Goal: Information Seeking & Learning: Learn about a topic

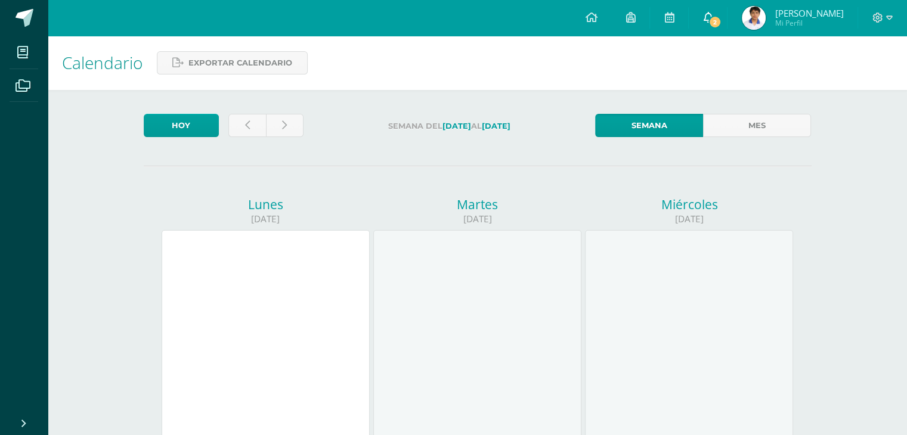
click at [712, 17] on icon at bounding box center [708, 17] width 10 height 11
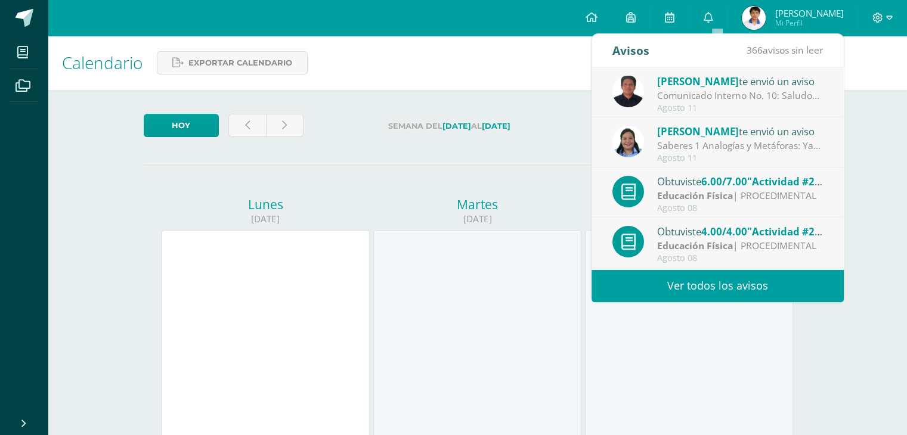
click at [793, 151] on div "Saberes 1 Analogías y Metáforas: Ya está disponible en Edoo el link para realiz…" at bounding box center [740, 146] width 166 height 14
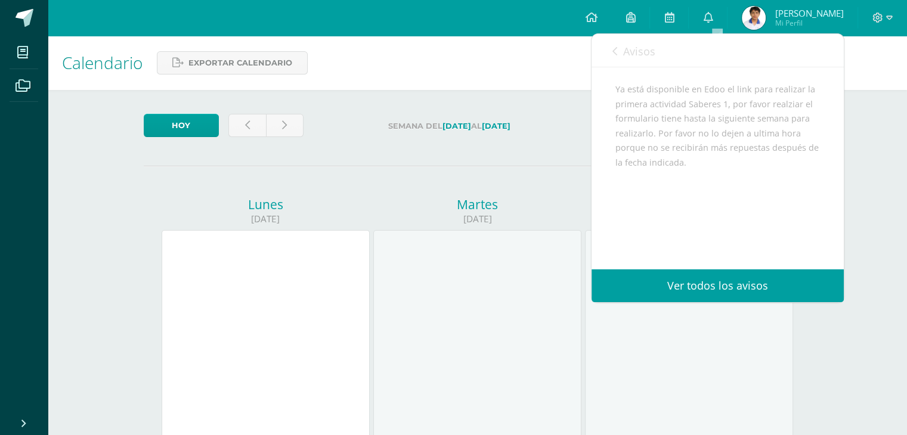
scroll to position [118, 0]
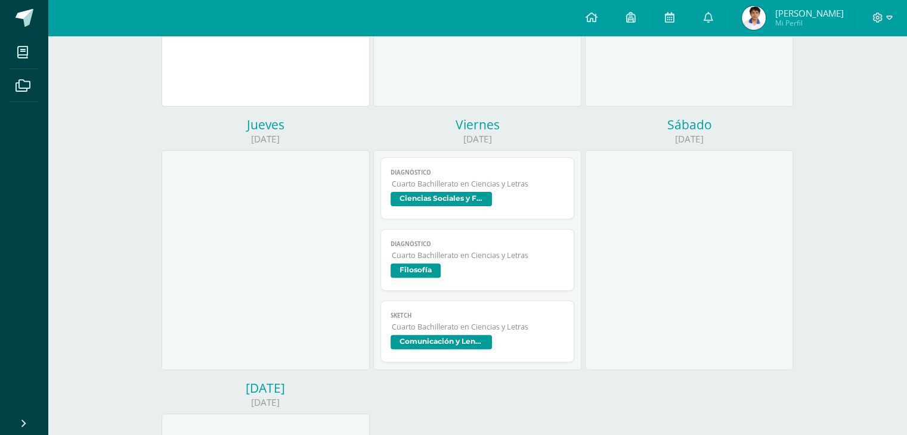
scroll to position [0, 0]
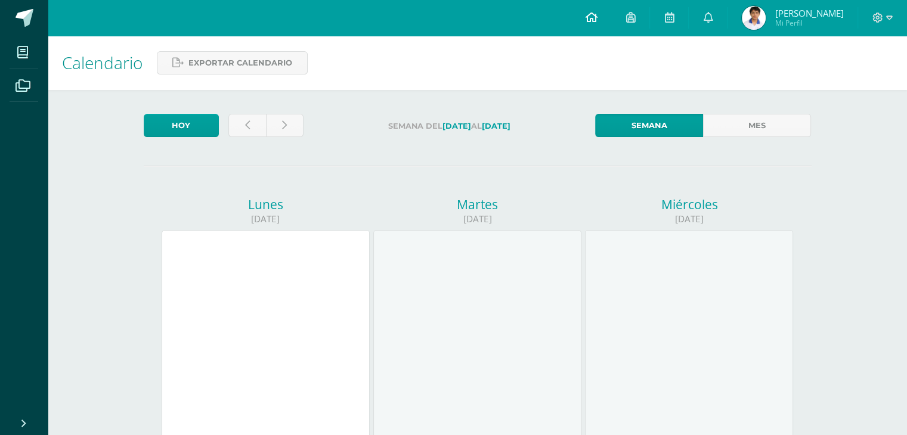
click at [591, 15] on link at bounding box center [590, 18] width 41 height 36
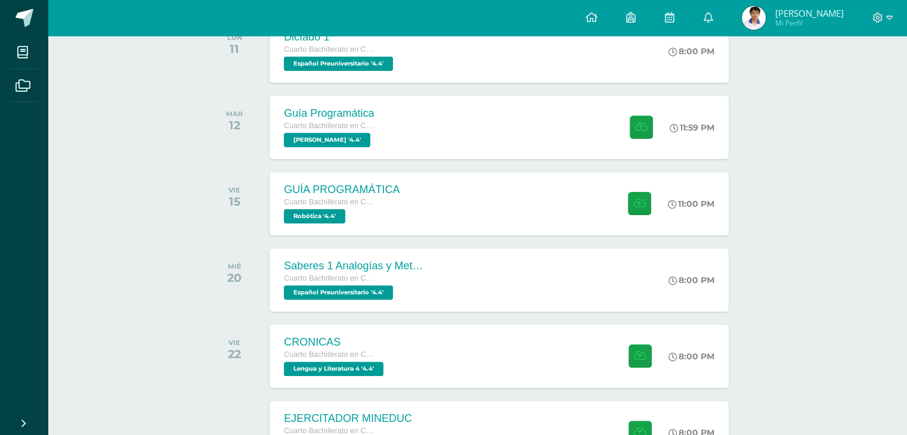
scroll to position [222, 0]
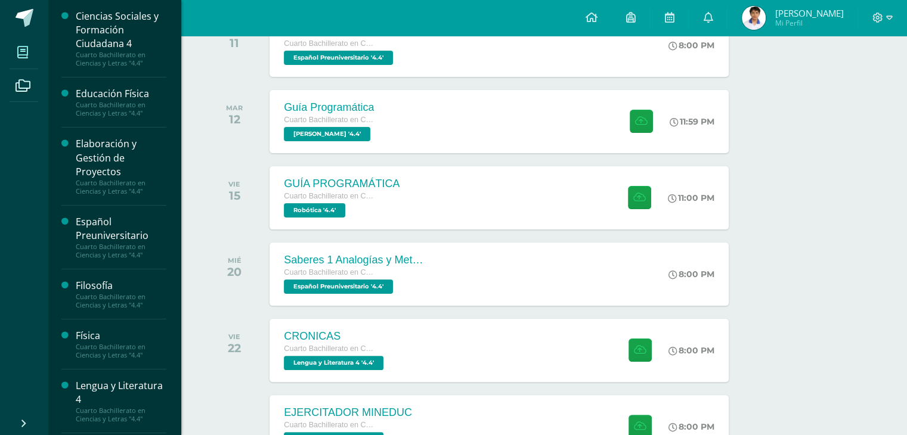
click at [17, 48] on icon at bounding box center [22, 52] width 11 height 12
click at [129, 174] on div "Elaboración y Gestión de Proyectos" at bounding box center [121, 157] width 91 height 41
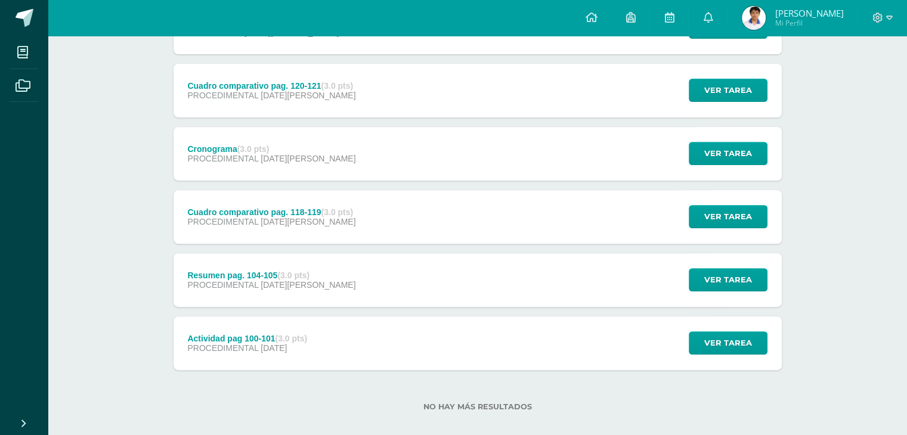
scroll to position [463, 0]
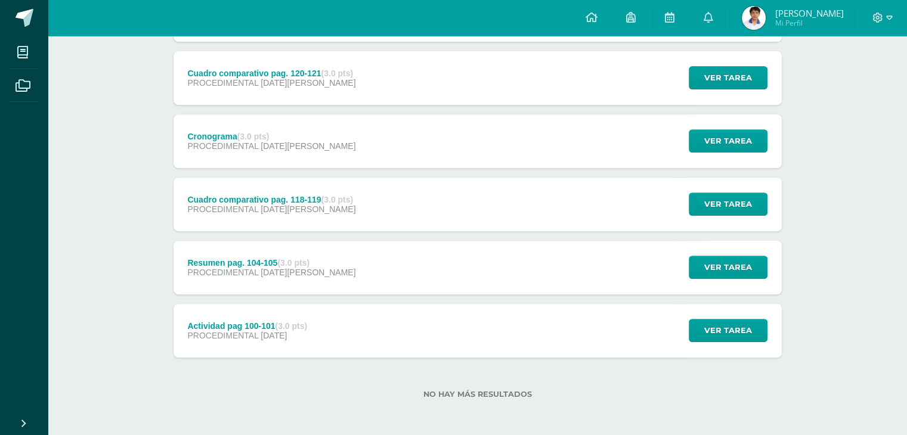
click at [330, 140] on div "Cronograma (3.0 pts) PROCEDIMENTAL 06 de Agosto Ver tarea Cronograma Elaboració…" at bounding box center [477, 141] width 608 height 54
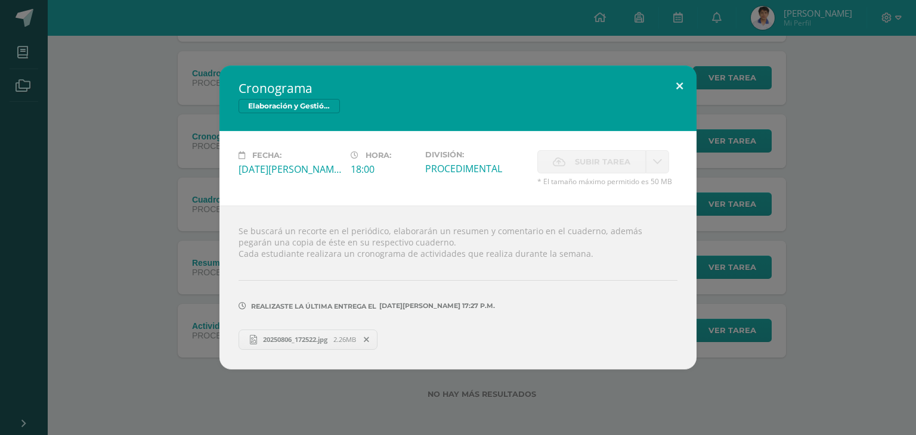
click at [677, 81] on button at bounding box center [679, 86] width 34 height 41
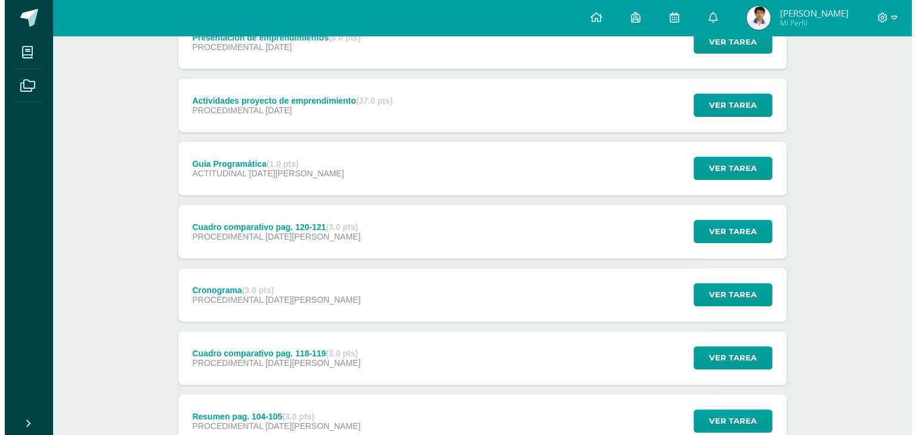
scroll to position [308, 0]
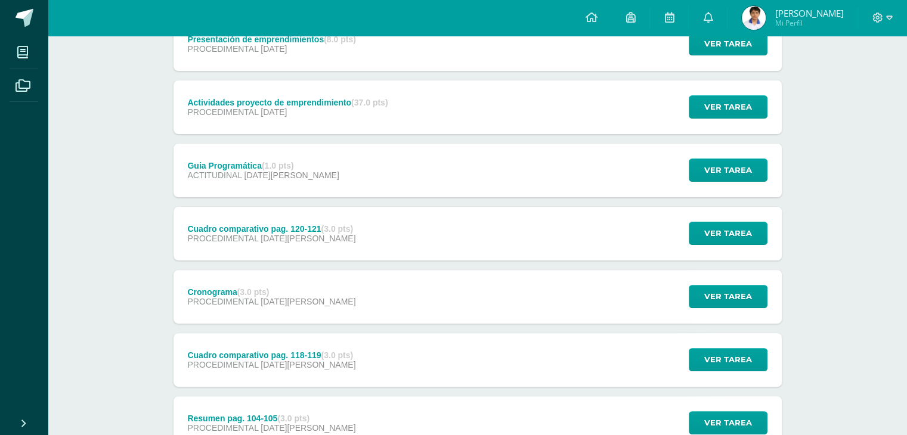
click at [378, 186] on div "Guia Programática (1.0 pts) ACTITUDINAL 09 de Agosto Ver tarea Guia Programátic…" at bounding box center [477, 171] width 608 height 54
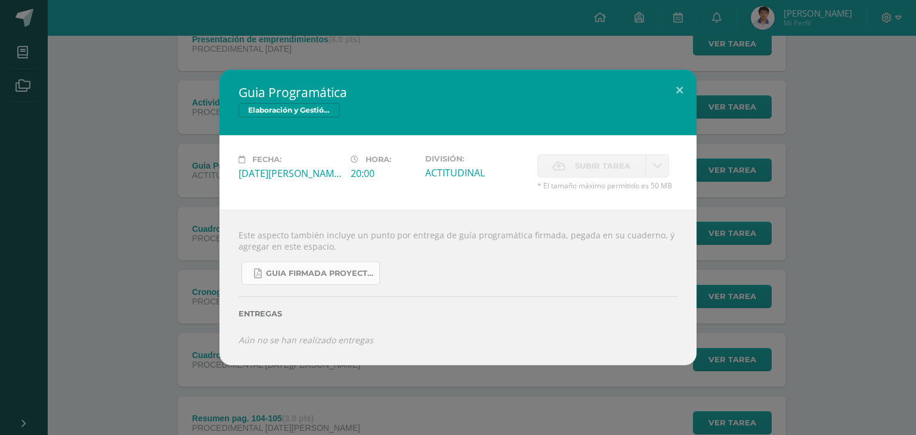
click at [328, 269] on span "Guia firmada proyectos3.pdf" at bounding box center [319, 274] width 107 height 10
